Goal: Information Seeking & Learning: Learn about a topic

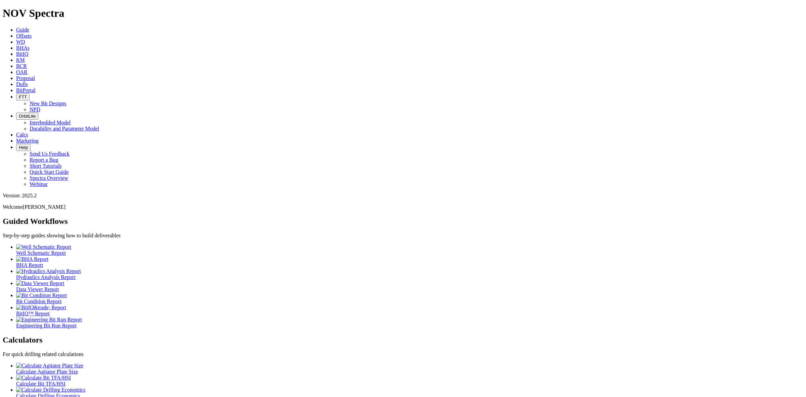
click at [32, 33] on link "Offsets" at bounding box center [23, 36] width 15 height 6
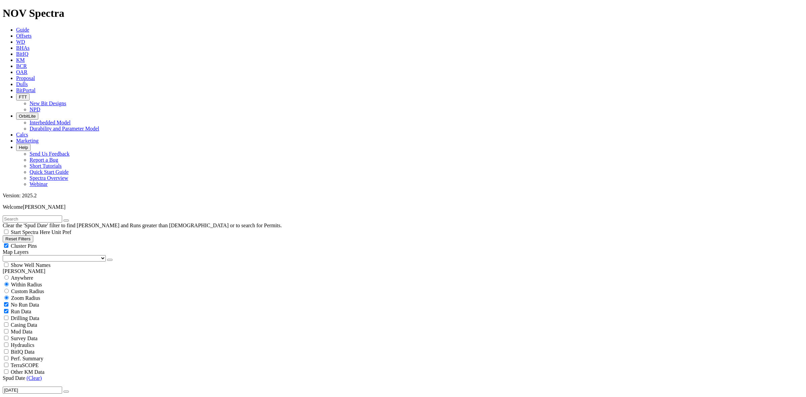
click at [46, 215] on input "text" at bounding box center [32, 218] width 59 height 7
type input "Baleine"
click at [19, 275] on span "Anywhere" at bounding box center [22, 278] width 23 height 6
radio input "true"
radio input "false"
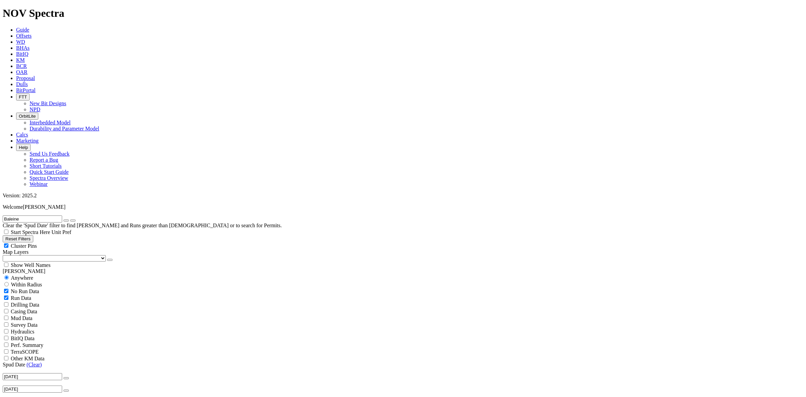
click at [66, 378] on icon "button" at bounding box center [66, 378] width 0 height 0
click at [33, 361] on link "(Clear)" at bounding box center [34, 364] width 15 height 6
click at [63, 377] on button "button" at bounding box center [65, 378] width 5 height 2
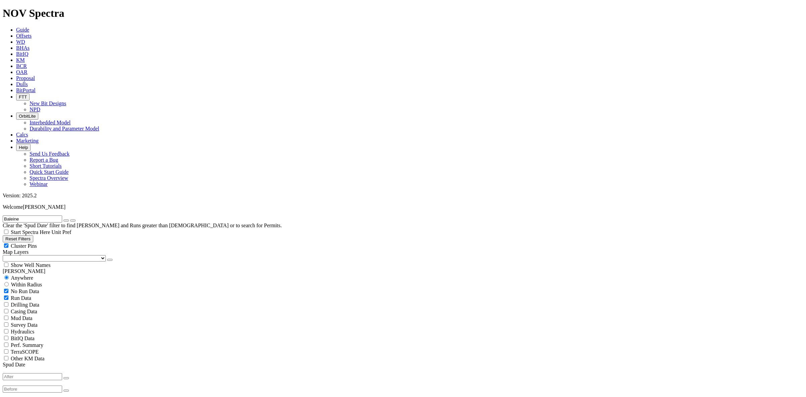
type input "[DATE]"
select select "24"
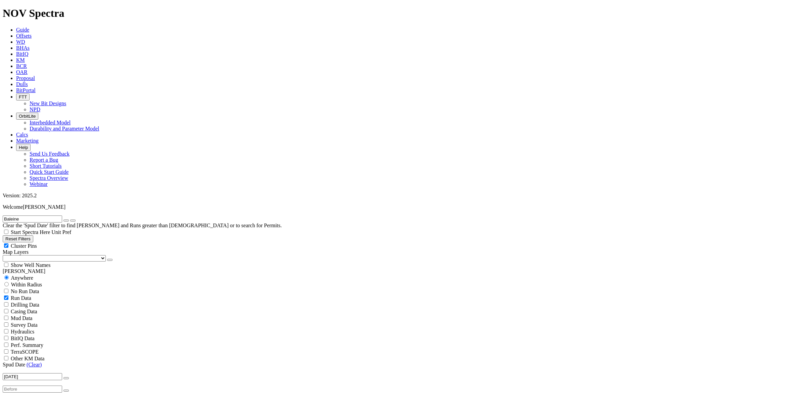
checkbox input "false"
select select "? number:24 ?"
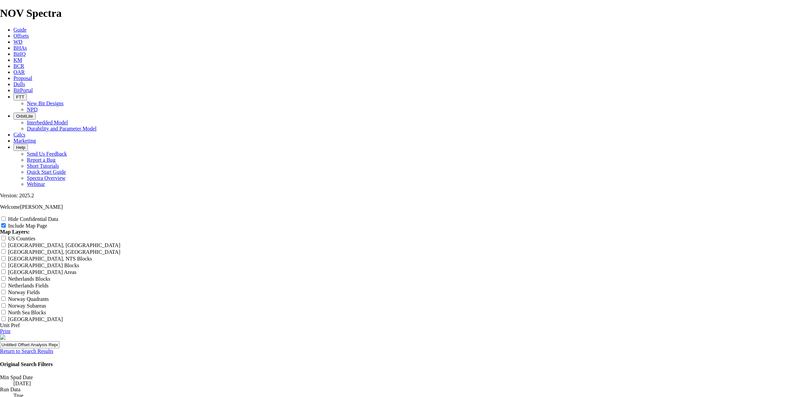
scroll to position [714, 0]
radio input "true"
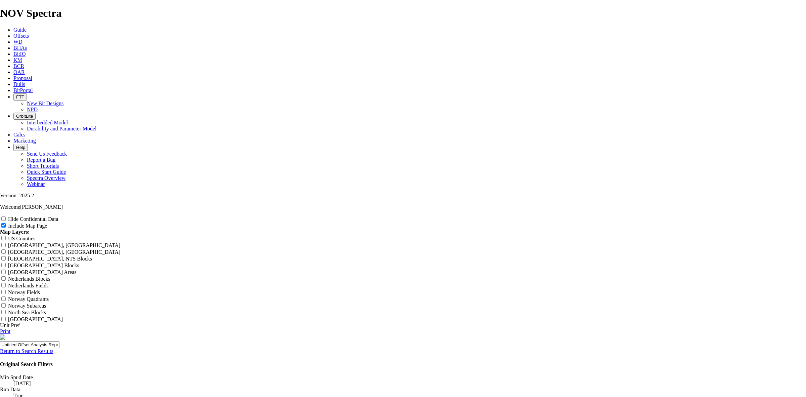
scroll to position [0, 0]
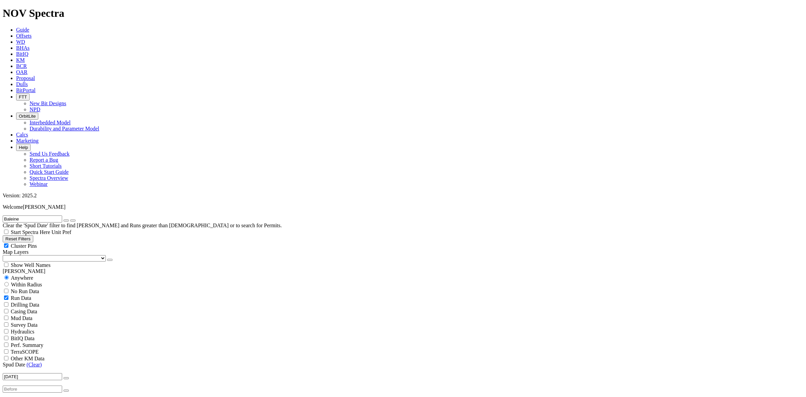
select select "? number:12.25 ?"
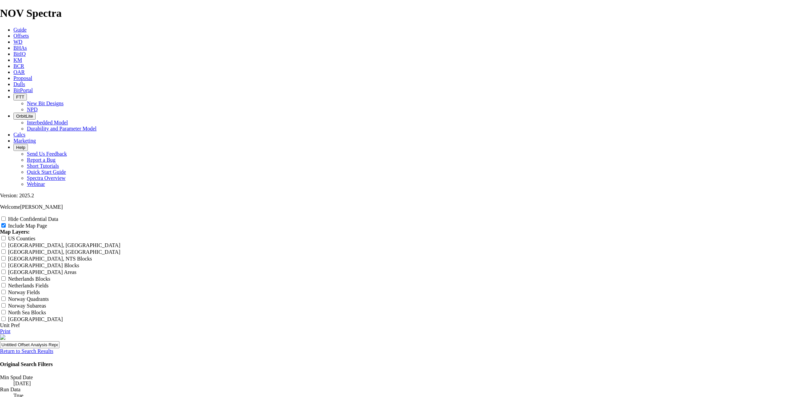
scroll to position [798, 0]
radio input "true"
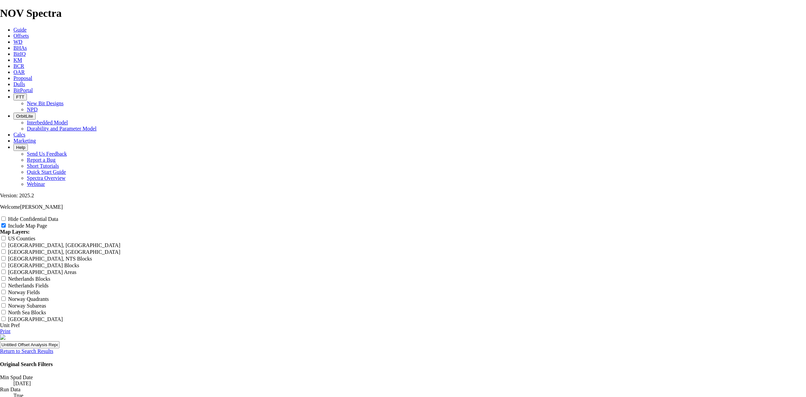
scroll to position [0, 0]
click at [53, 348] on link "Return to Search Results" at bounding box center [26, 351] width 53 height 6
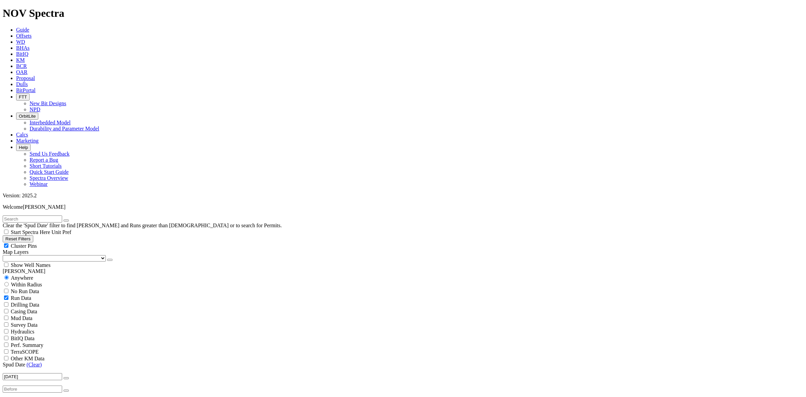
scroll to position [210, 0]
select select "? number:8.5 ?"
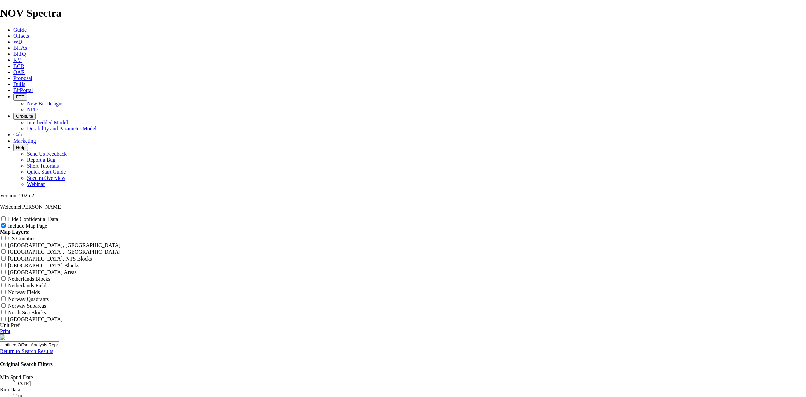
scroll to position [798, 0]
radio input "true"
click at [53, 348] on link "Return to Search Results" at bounding box center [26, 351] width 53 height 6
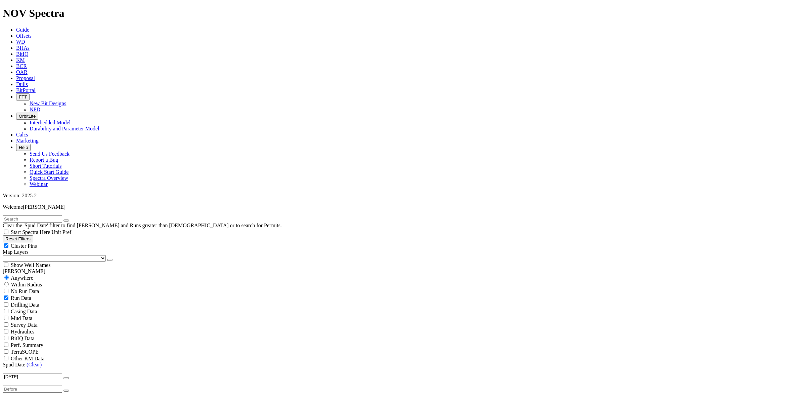
scroll to position [294, 0]
select select "? number:12.25 ?"
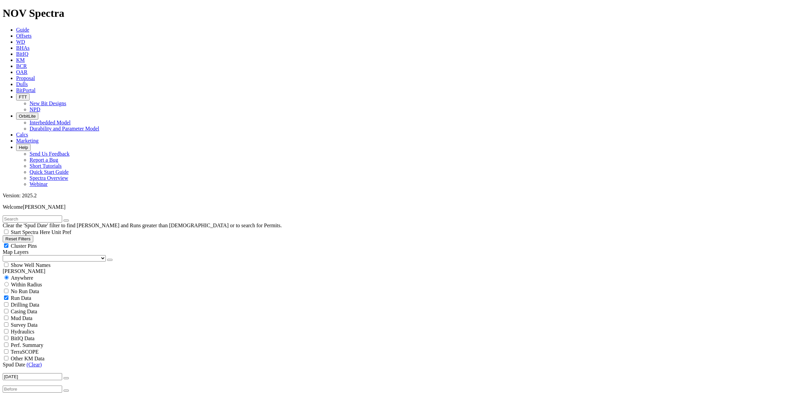
scroll to position [84, 0]
click at [38, 361] on link "(Clear)" at bounding box center [34, 364] width 15 height 6
click at [63, 377] on button "button" at bounding box center [65, 378] width 5 height 2
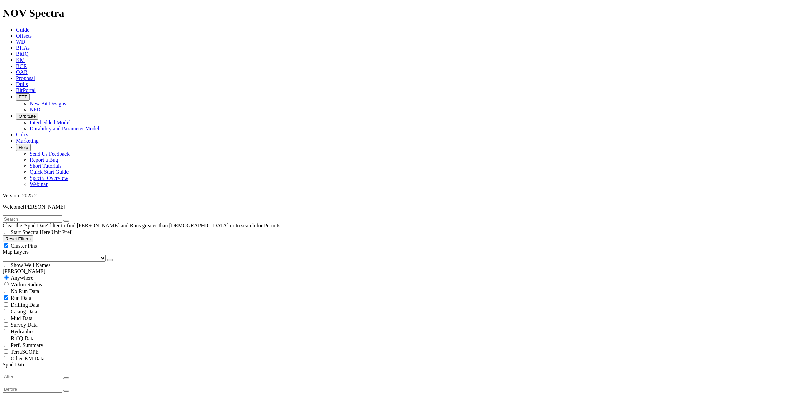
type input "[DATE]"
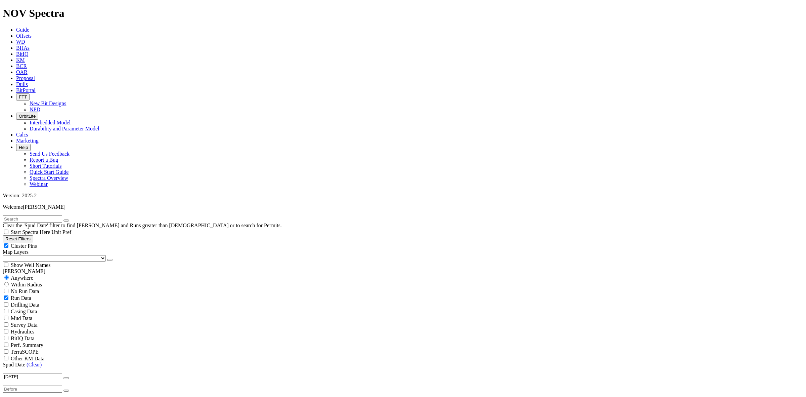
scroll to position [5376, 0]
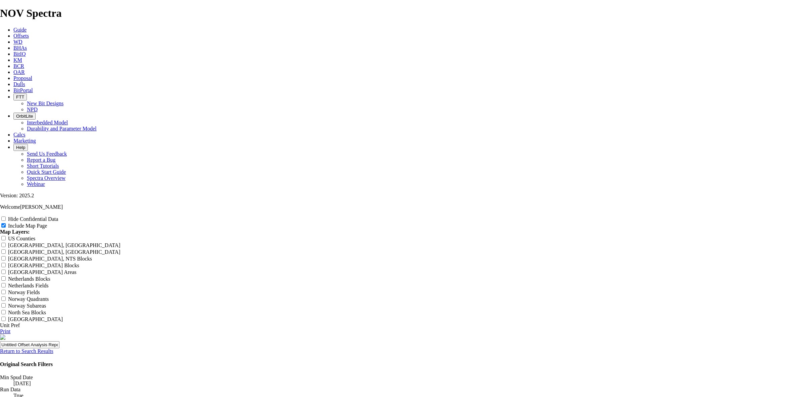
click at [53, 348] on link "Return to Search Results" at bounding box center [26, 351] width 53 height 6
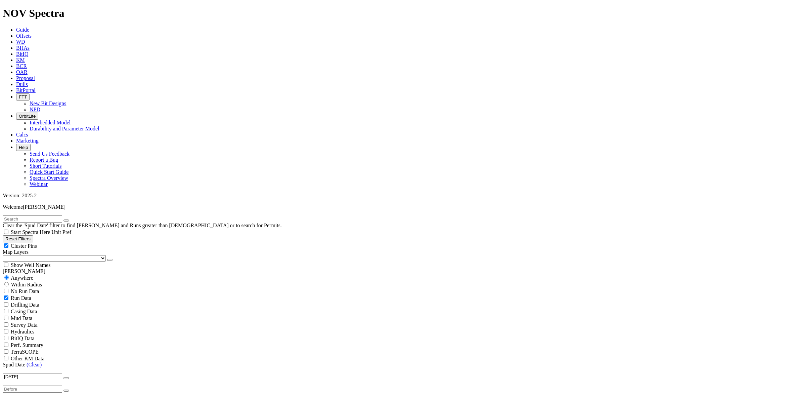
scroll to position [126, 0]
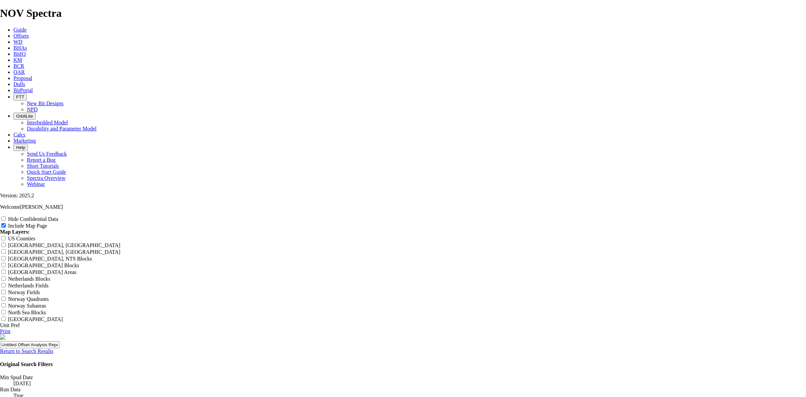
scroll to position [840, 0]
click at [20, 322] on link "Unit Pref" at bounding box center [10, 325] width 20 height 6
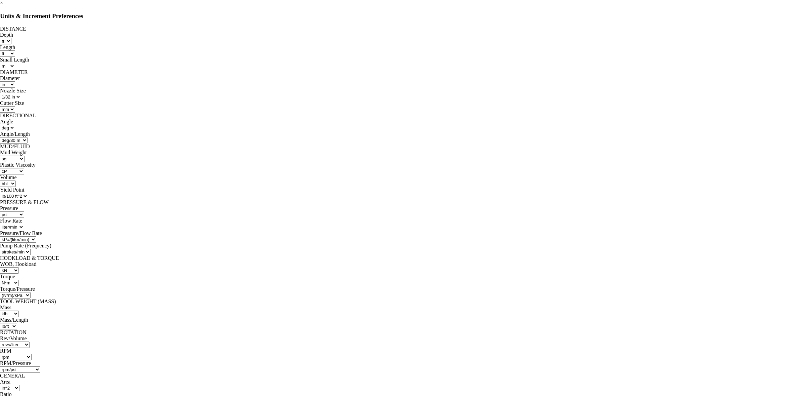
click at [390, 69] on div at bounding box center [403, 69] width 806 height 0
click at [11, 44] on select "ft m" at bounding box center [5, 41] width 11 height 6
select select "object:37970"
click at [11, 38] on select "ft m" at bounding box center [5, 41] width 11 height 6
click at [15, 50] on select "ft m in mm" at bounding box center [7, 53] width 15 height 6
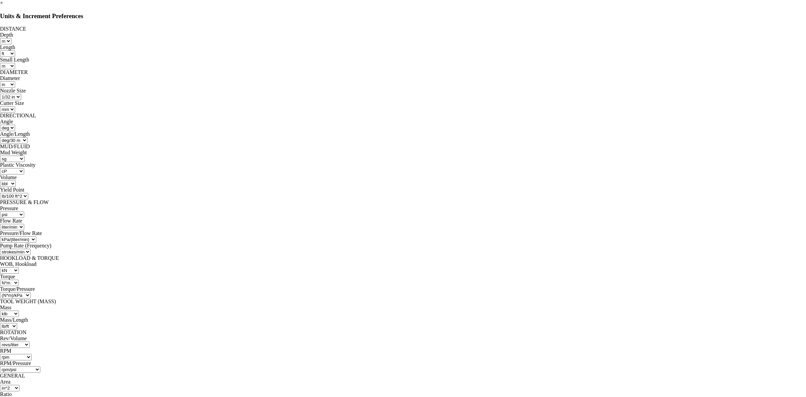
select select "object:37974"
click at [15, 50] on select "ft m in mm" at bounding box center [7, 53] width 15 height 6
select select "object:38223"
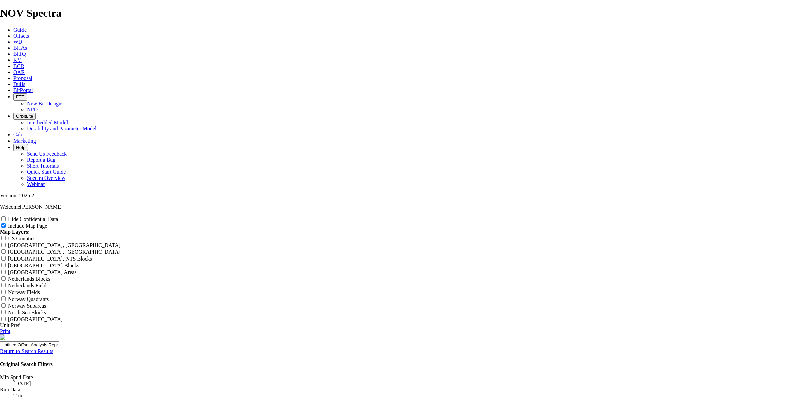
drag, startPoint x: 276, startPoint y: 294, endPoint x: 278, endPoint y: 279, distance: 14.9
